Goal: Check status

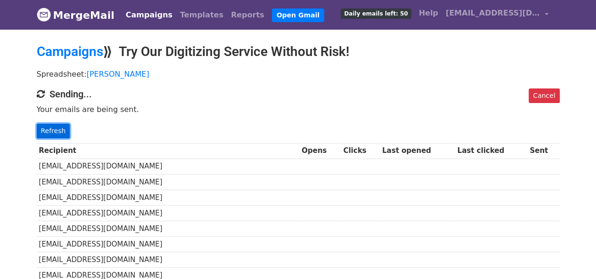
click at [59, 127] on link "Refresh" at bounding box center [53, 131] width 33 height 15
click at [53, 136] on link "Refresh" at bounding box center [53, 131] width 33 height 15
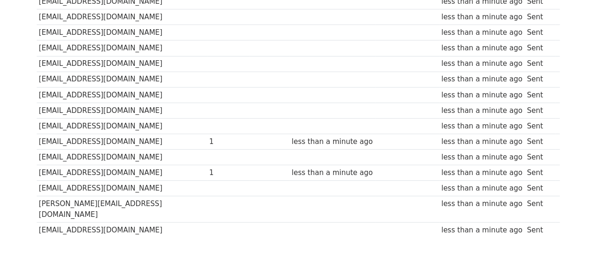
scroll to position [191, 0]
